Goal: Download file/media

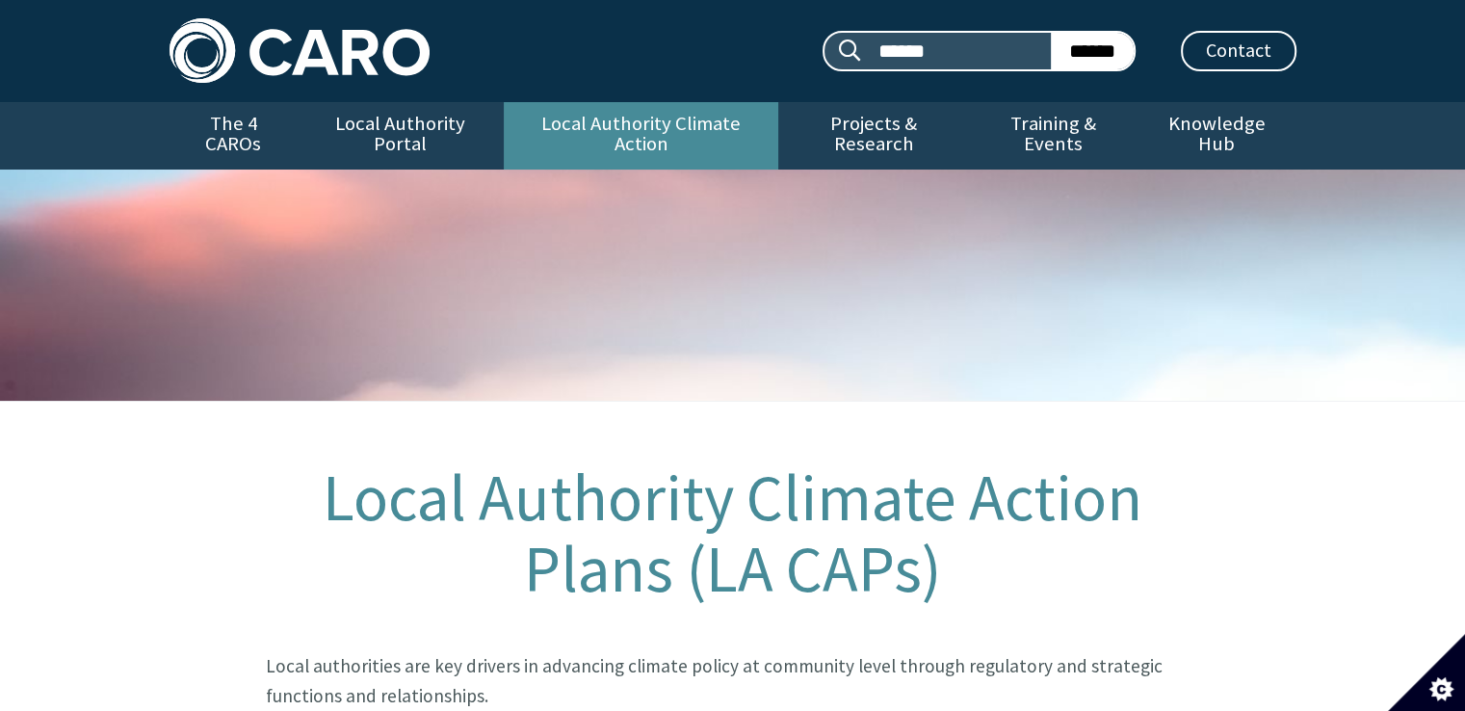
click at [623, 120] on link "Local Authority Climate Action" at bounding box center [641, 135] width 275 height 67
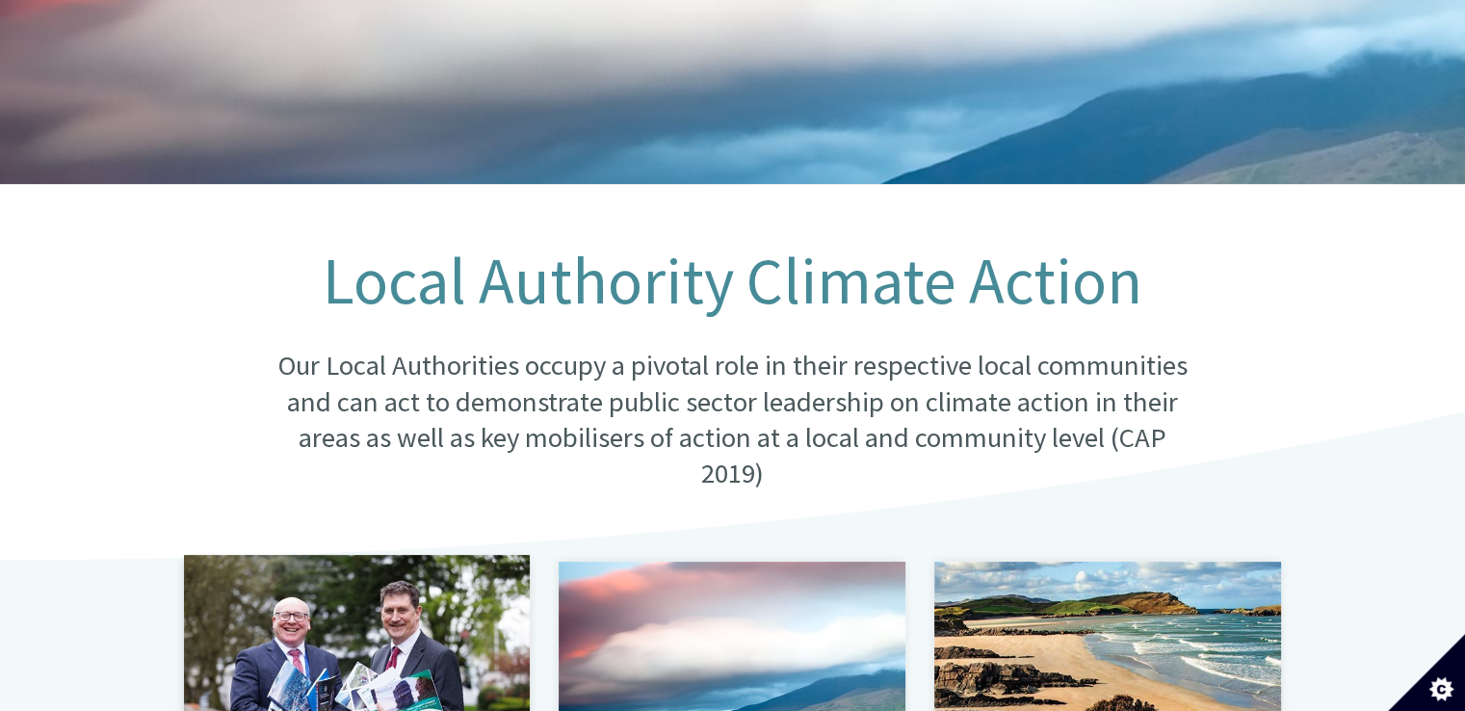
scroll to position [482, 0]
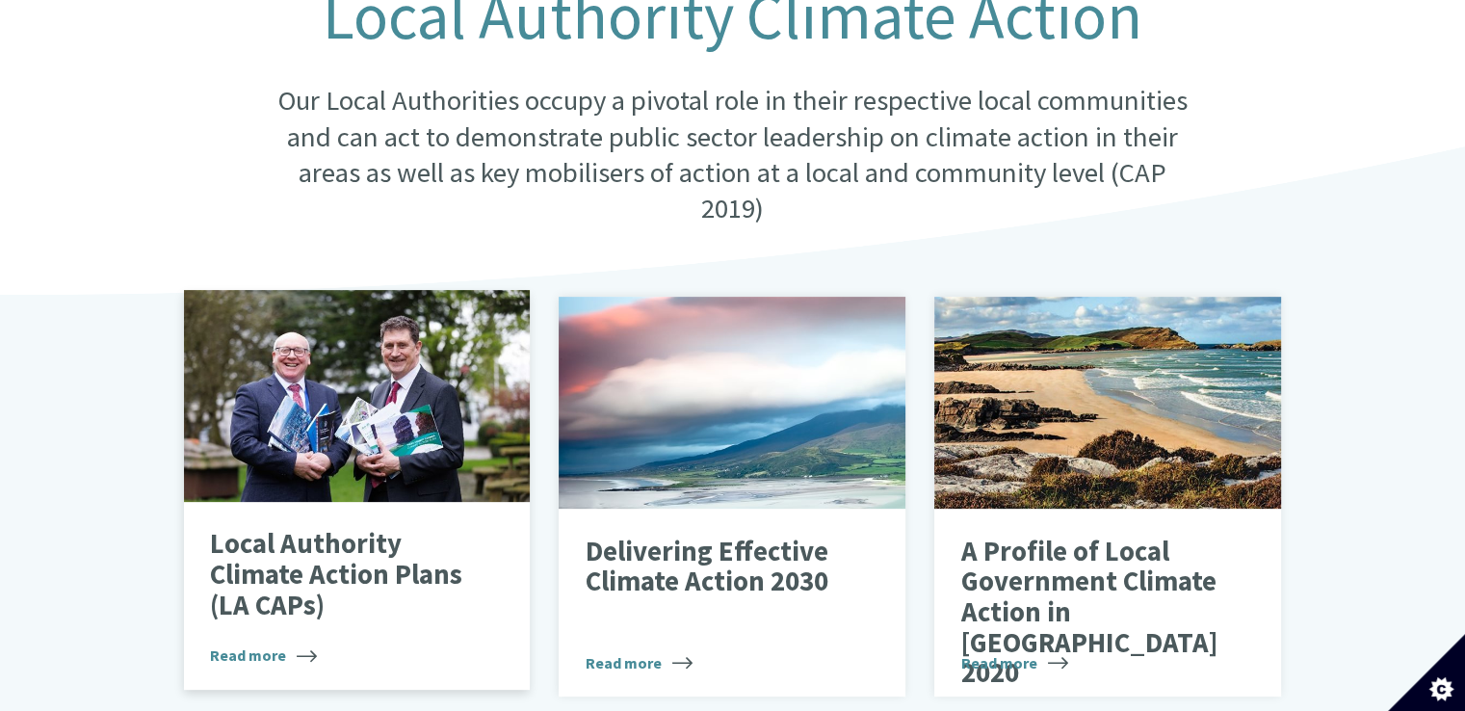
click at [313, 575] on p "Local Authority Climate Action Plans (LA CAPs)" at bounding box center [342, 575] width 265 height 92
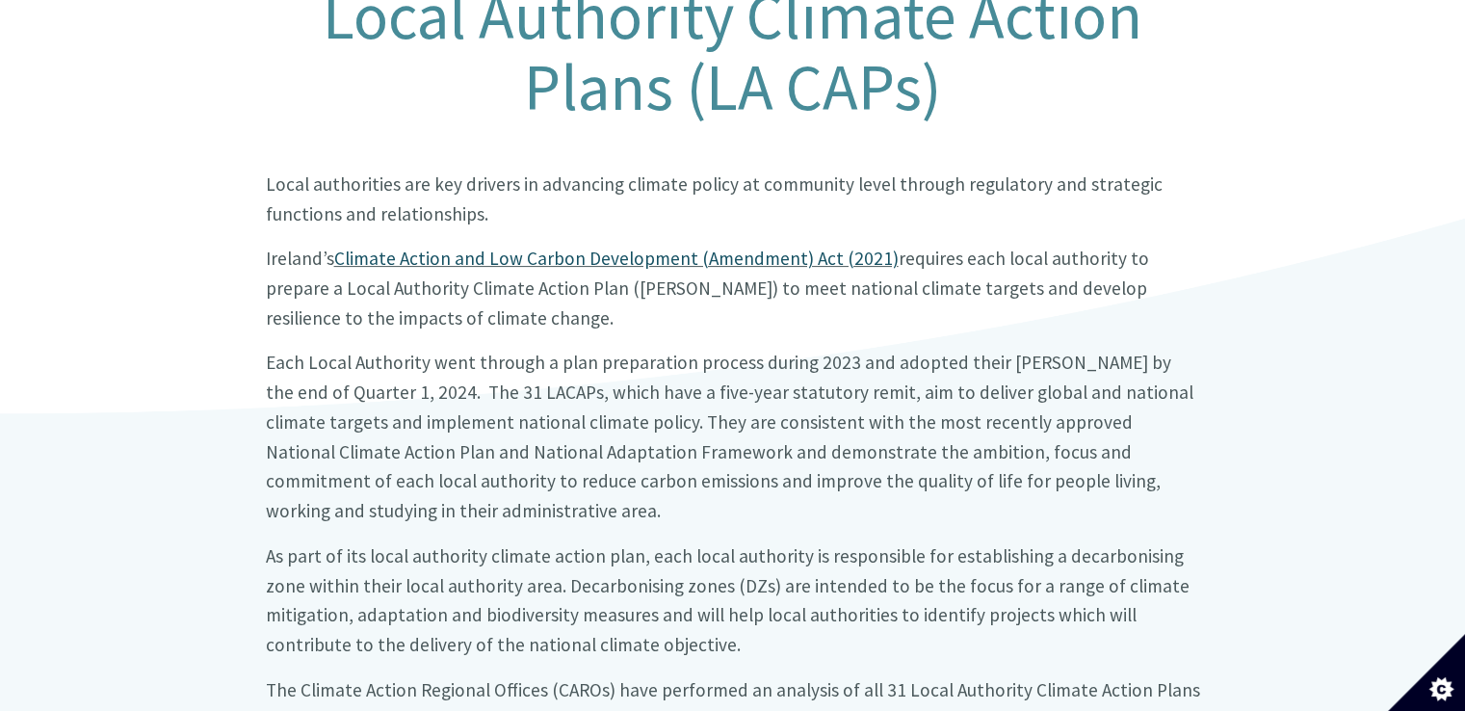
scroll to position [1060, 0]
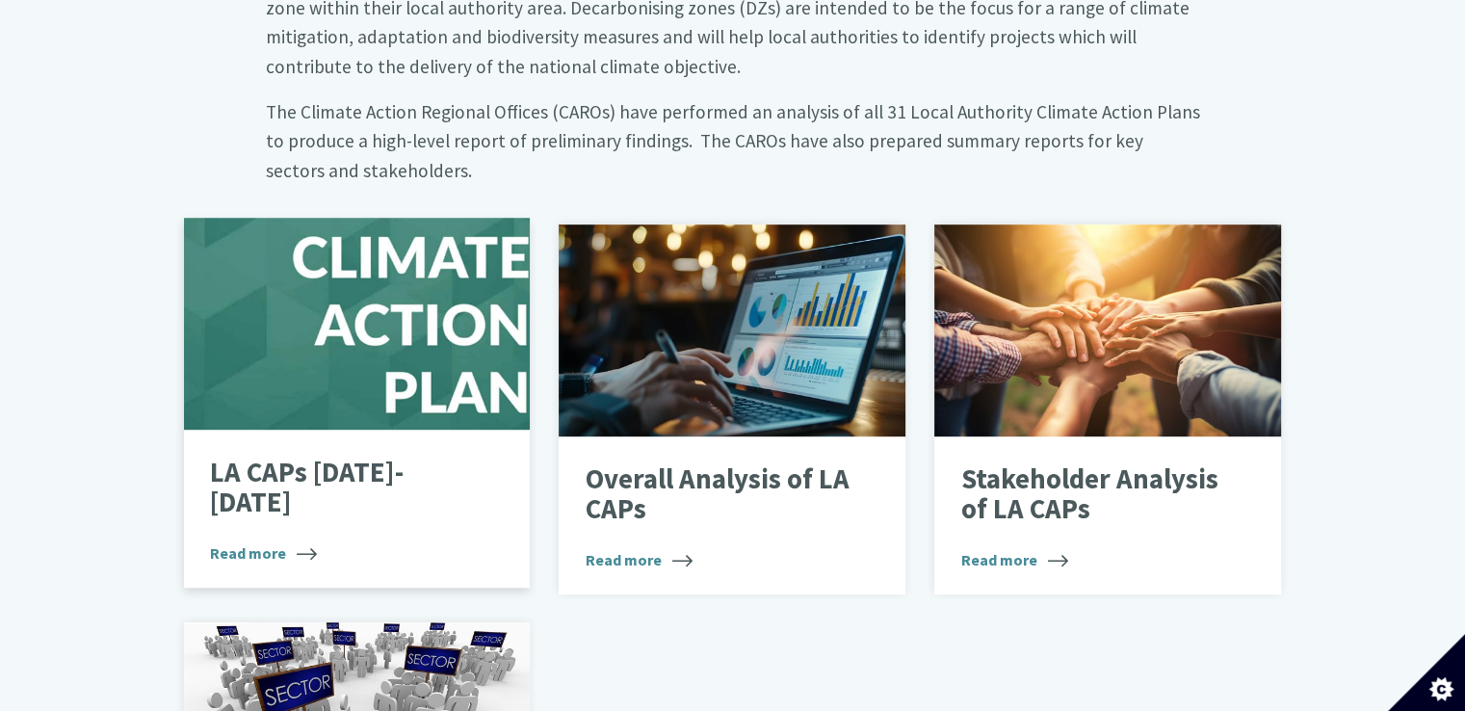
click at [362, 356] on div at bounding box center [357, 324] width 347 height 212
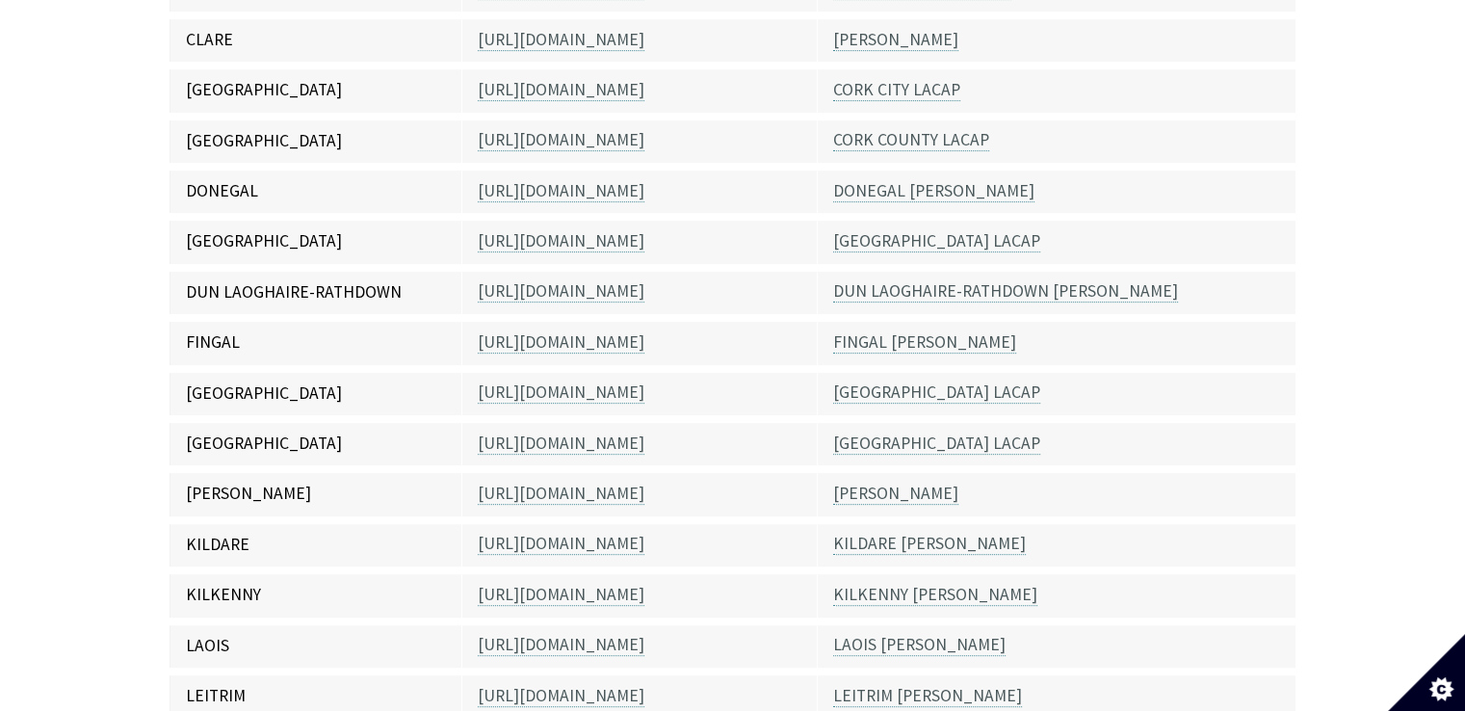
scroll to position [963, 0]
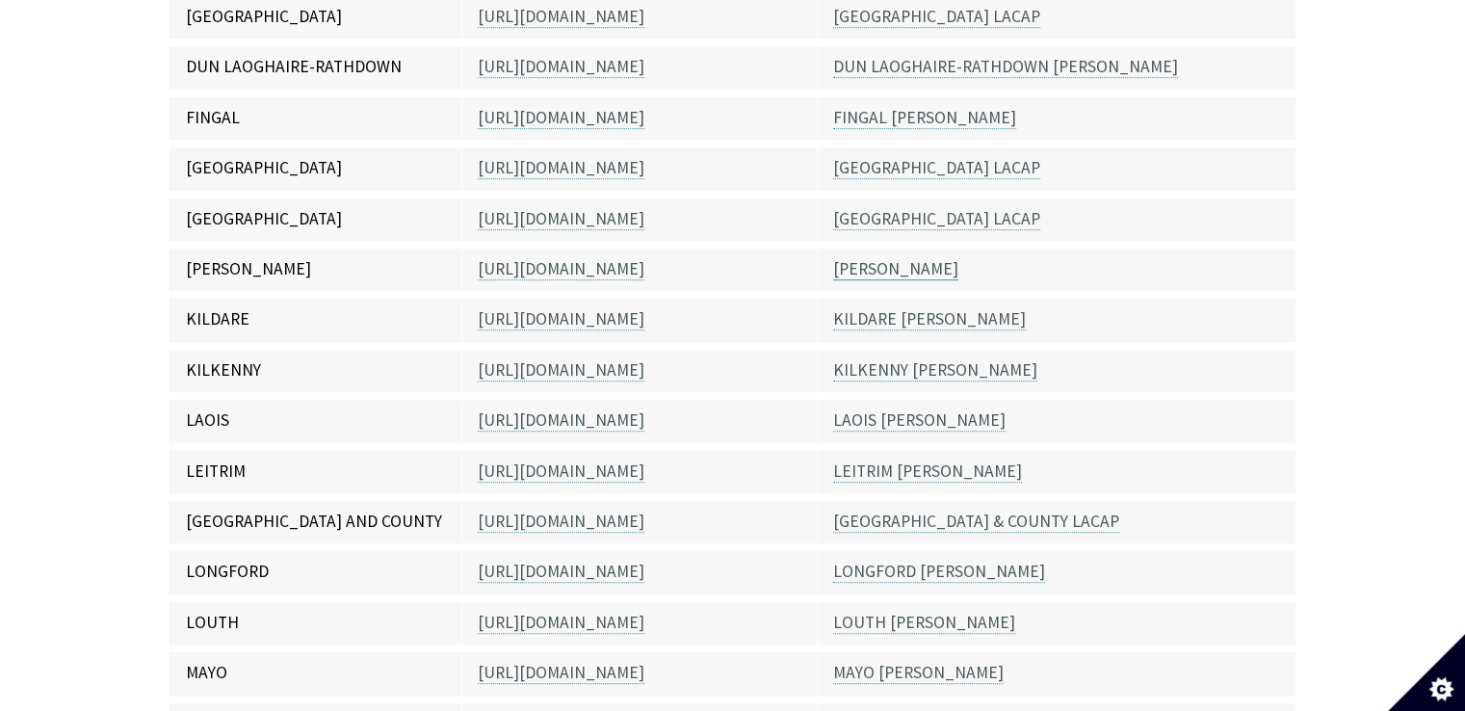
click at [901, 258] on link "KERRY LACAP" at bounding box center [895, 269] width 125 height 22
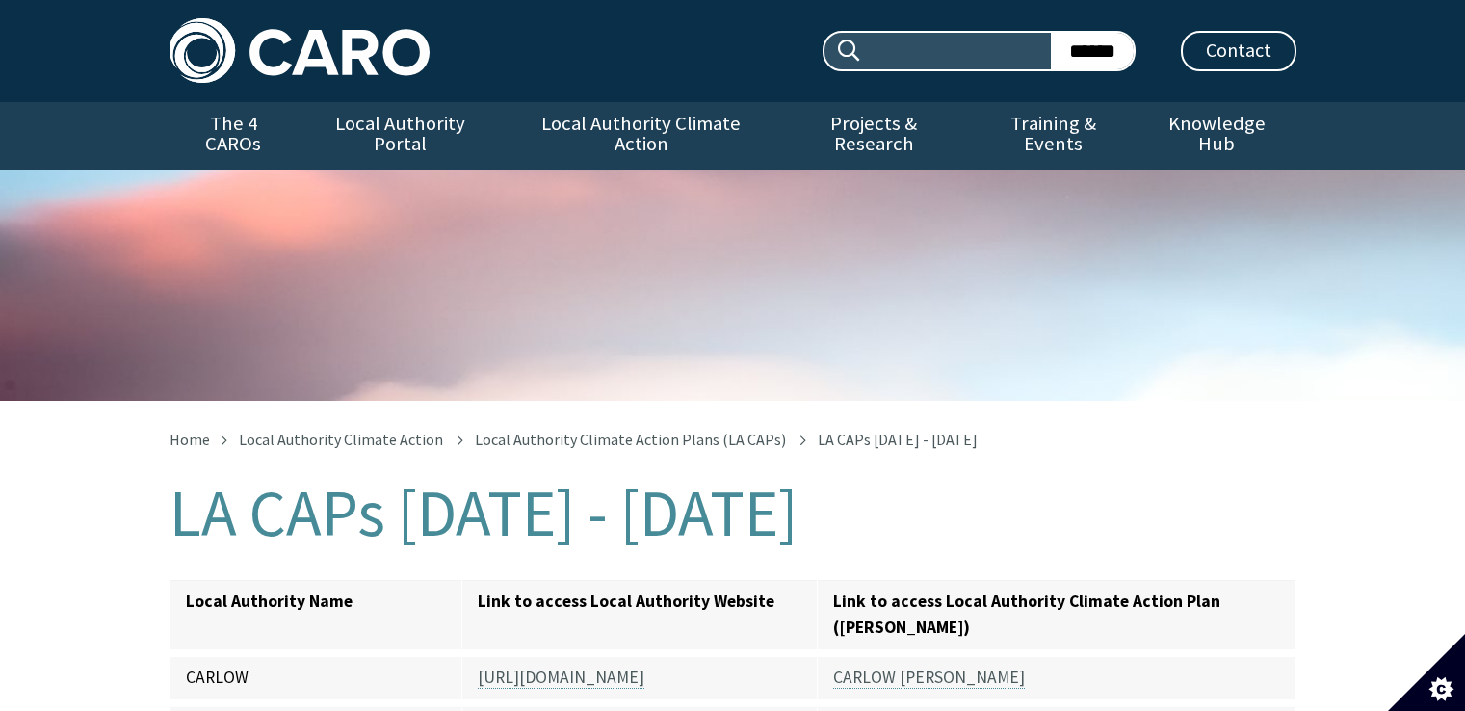
scroll to position [965, 0]
